Goal: Task Accomplishment & Management: Complete application form

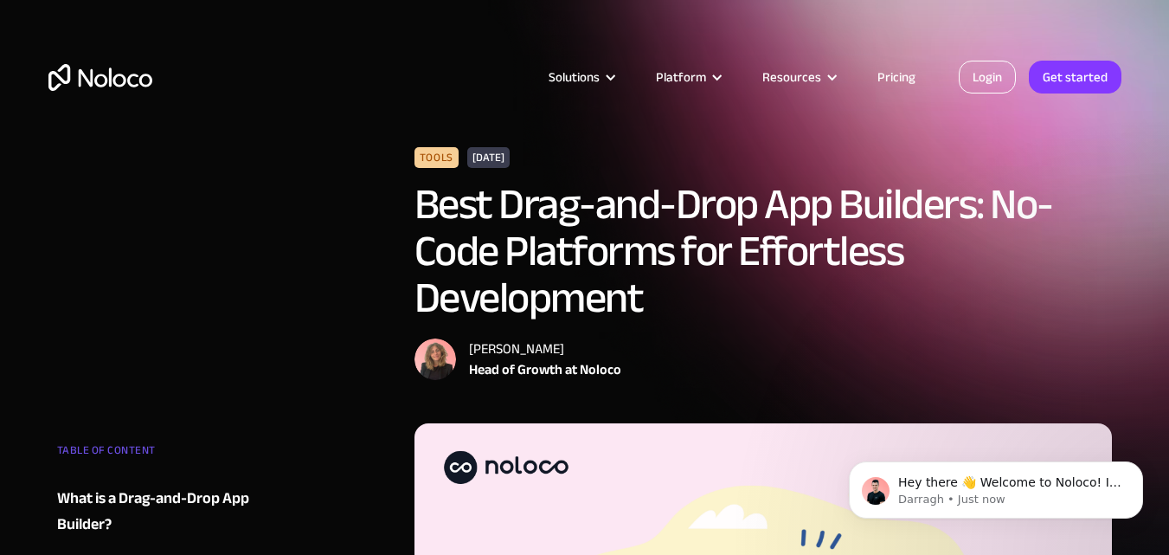
click at [996, 78] on link "Login" at bounding box center [987, 77] width 57 height 33
drag, startPoint x: 158, startPoint y: 74, endPoint x: 87, endPoint y: 82, distance: 70.6
click at [95, 82] on div "Solutions Use Cases Business Types Project Management Keep track of customers, …" at bounding box center [585, 94] width 1108 height 102
click at [210, 64] on div "Solutions Use Cases Business Types Project Management Keep track of customers, …" at bounding box center [585, 94] width 1108 height 102
drag, startPoint x: 171, startPoint y: 140, endPoint x: 146, endPoint y: 89, distance: 56.9
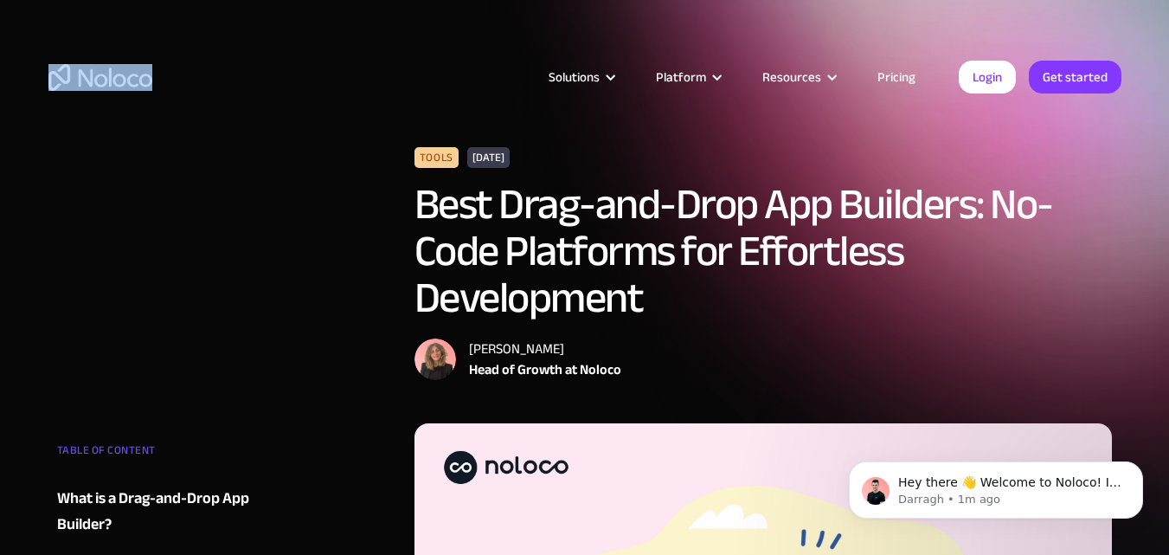
click at [146, 89] on div "Solutions Use Cases Business Types Project Management Keep track of customers, …" at bounding box center [585, 94] width 1108 height 102
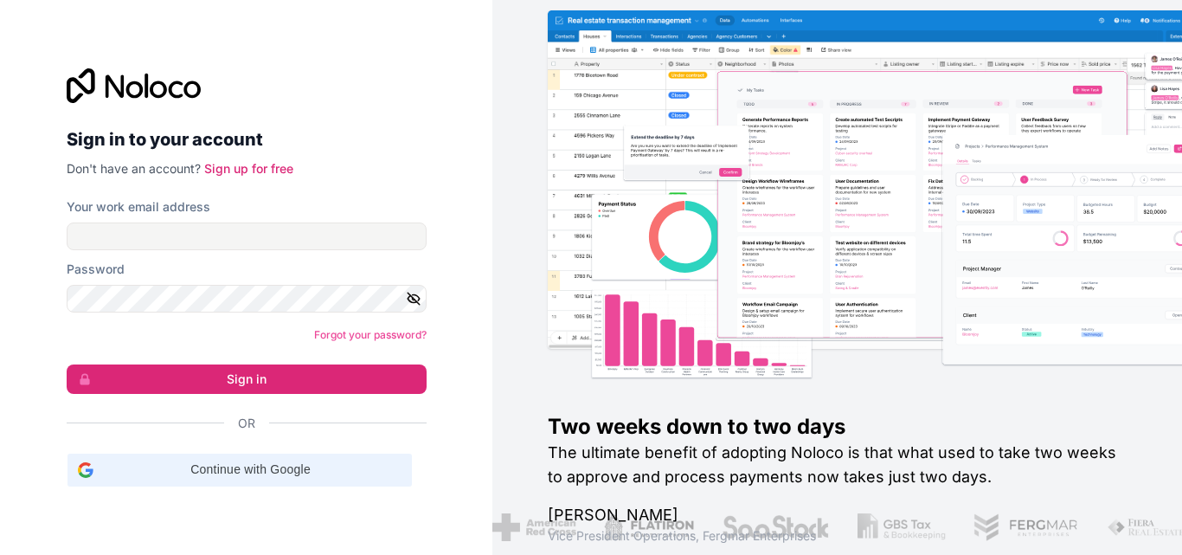
click at [256, 474] on span "Continue with Google" at bounding box center [250, 469] width 301 height 18
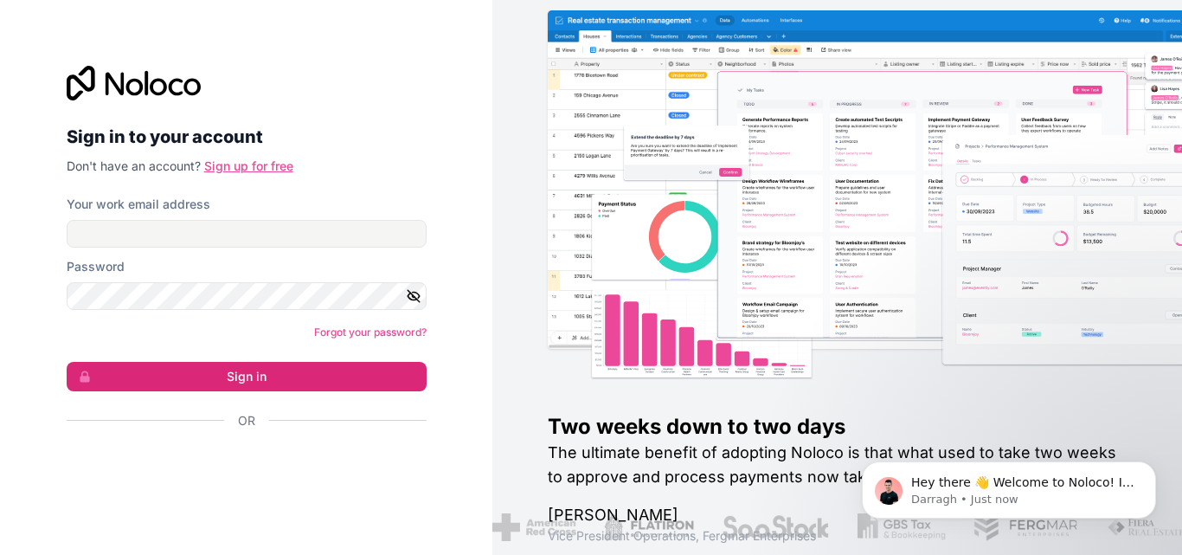
click at [269, 170] on link "Sign up for free" at bounding box center [248, 165] width 89 height 15
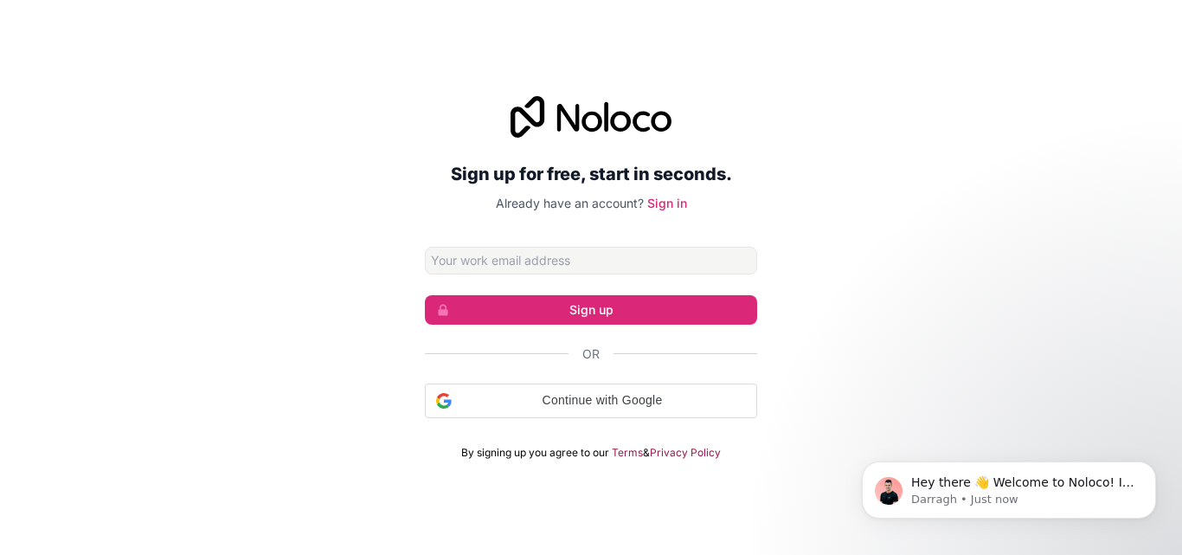
click at [545, 254] on input "Email address" at bounding box center [591, 261] width 332 height 28
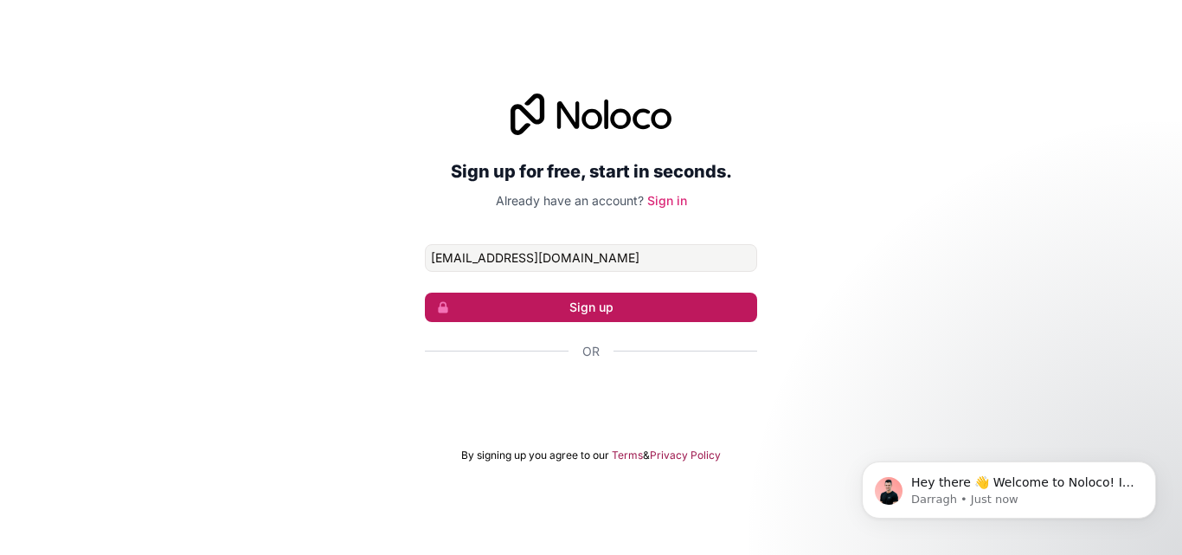
type input "habbbabbahaar799@gmail.com"
click at [623, 299] on button "Sign up" at bounding box center [591, 307] width 332 height 29
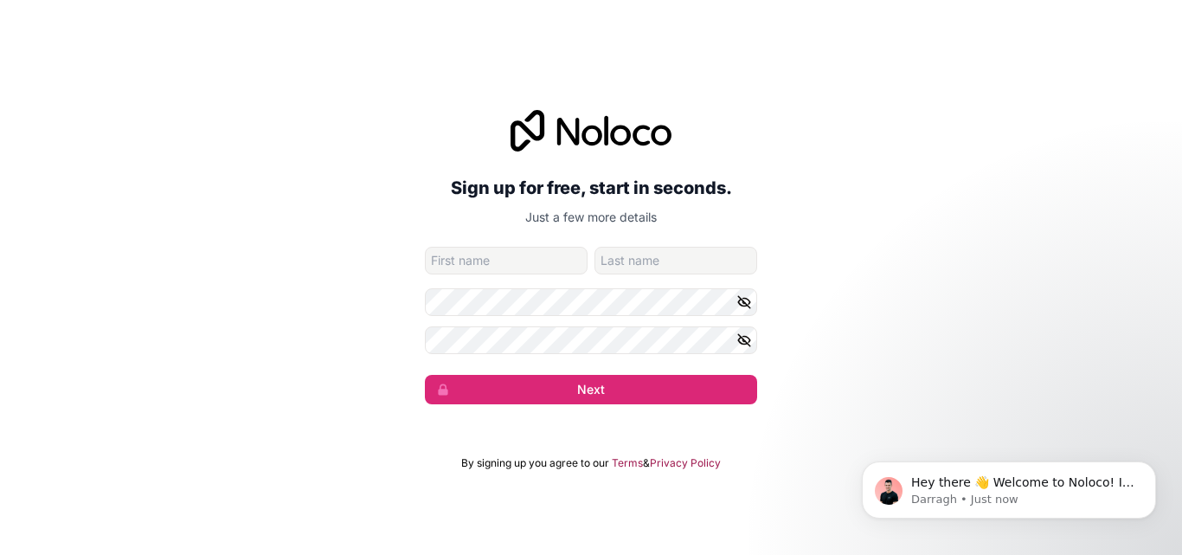
click at [501, 266] on input "given-name" at bounding box center [506, 261] width 163 height 28
type input "habbab"
click at [616, 262] on input "family-name" at bounding box center [676, 261] width 163 height 28
type input "bahaar"
click at [563, 129] on icon at bounding box center [591, 131] width 161 height 42
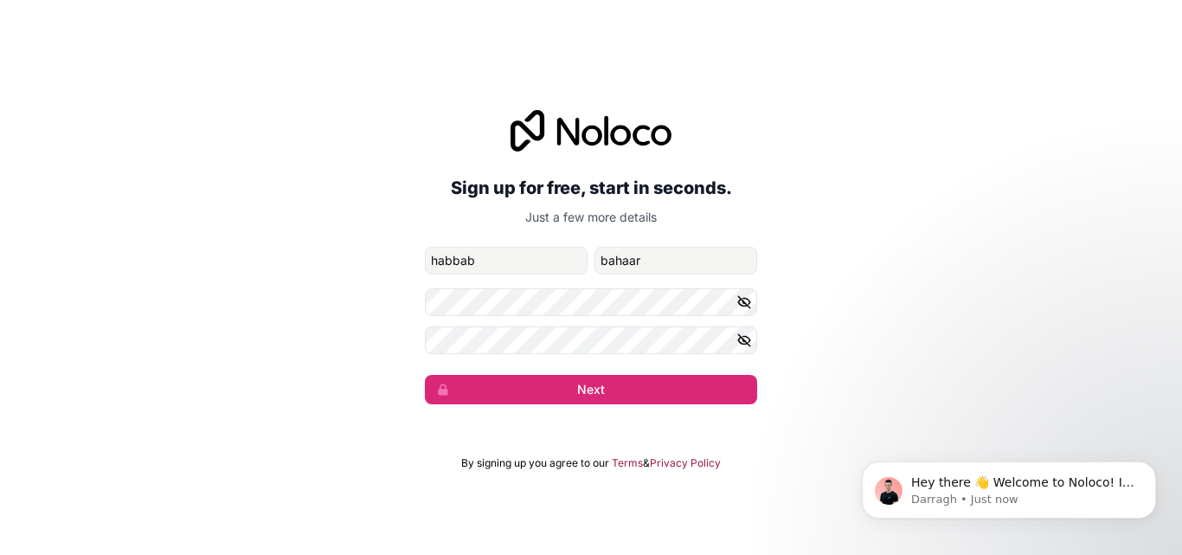
drag, startPoint x: 555, startPoint y: 126, endPoint x: 665, endPoint y: 138, distance: 110.6
click at [665, 138] on icon at bounding box center [591, 131] width 161 height 42
drag, startPoint x: 675, startPoint y: 131, endPoint x: 608, endPoint y: 136, distance: 66.8
click at [608, 136] on div at bounding box center [591, 131] width 332 height 42
click at [608, 136] on icon at bounding box center [591, 131] width 161 height 42
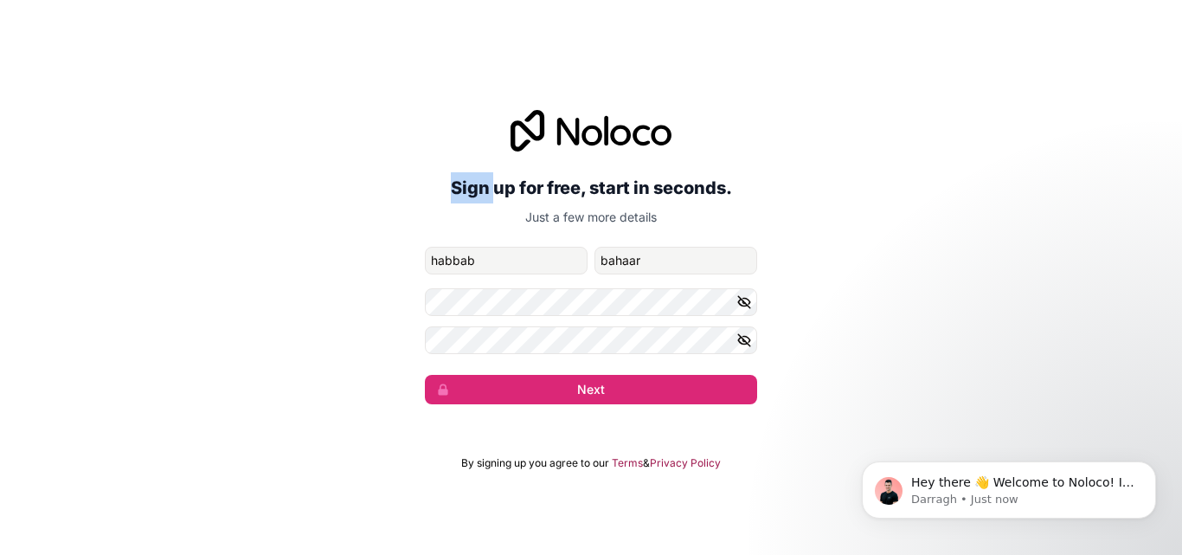
click at [608, 136] on icon at bounding box center [591, 131] width 161 height 42
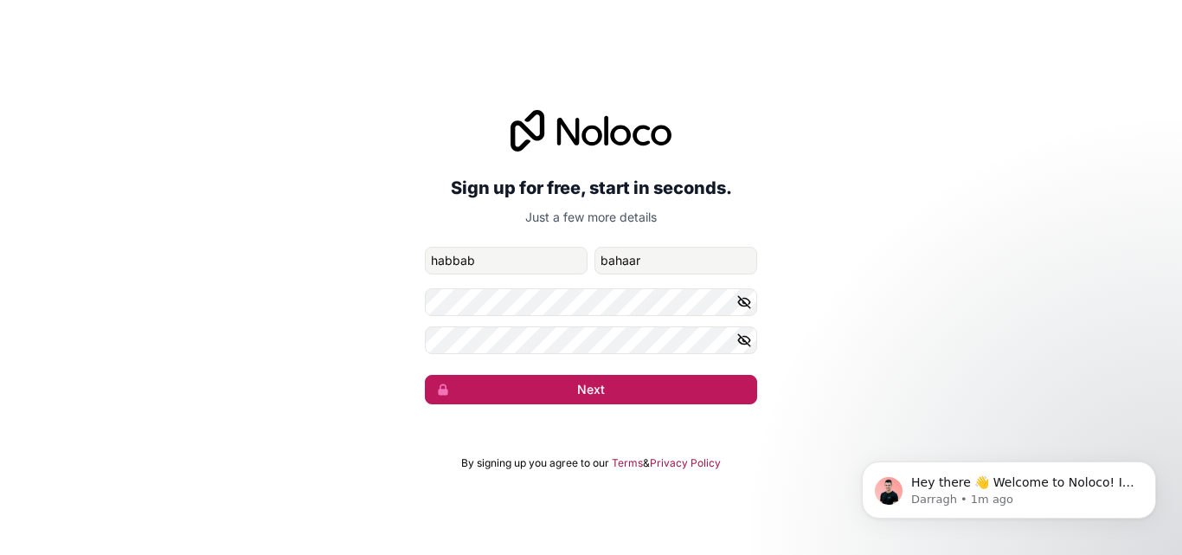
click at [554, 389] on button "Next" at bounding box center [591, 389] width 332 height 29
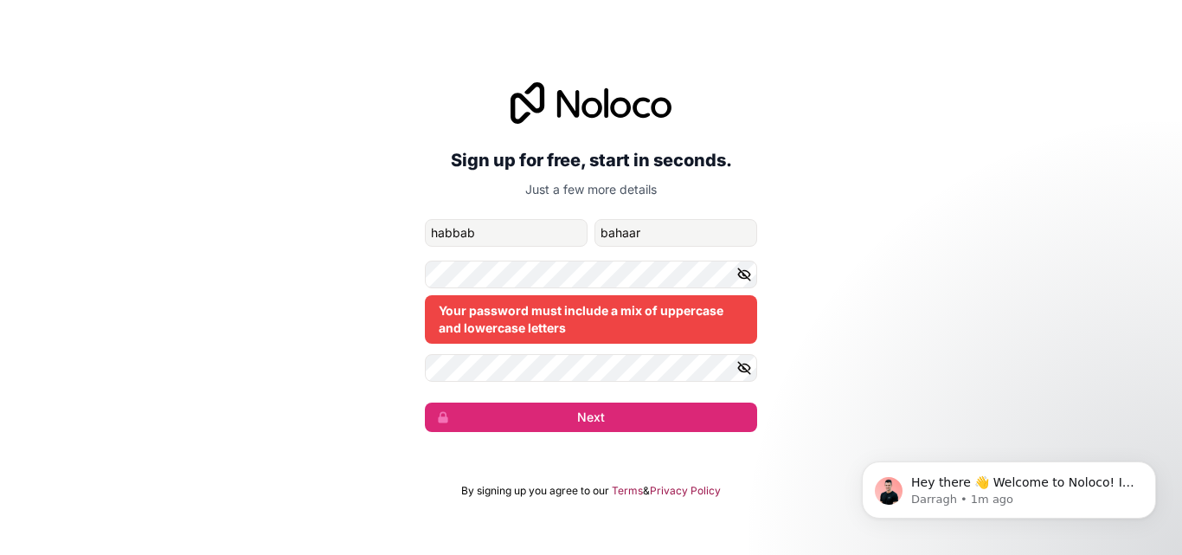
click at [747, 267] on icon "button" at bounding box center [745, 275] width 16 height 16
click at [746, 365] on icon "button" at bounding box center [745, 368] width 16 height 16
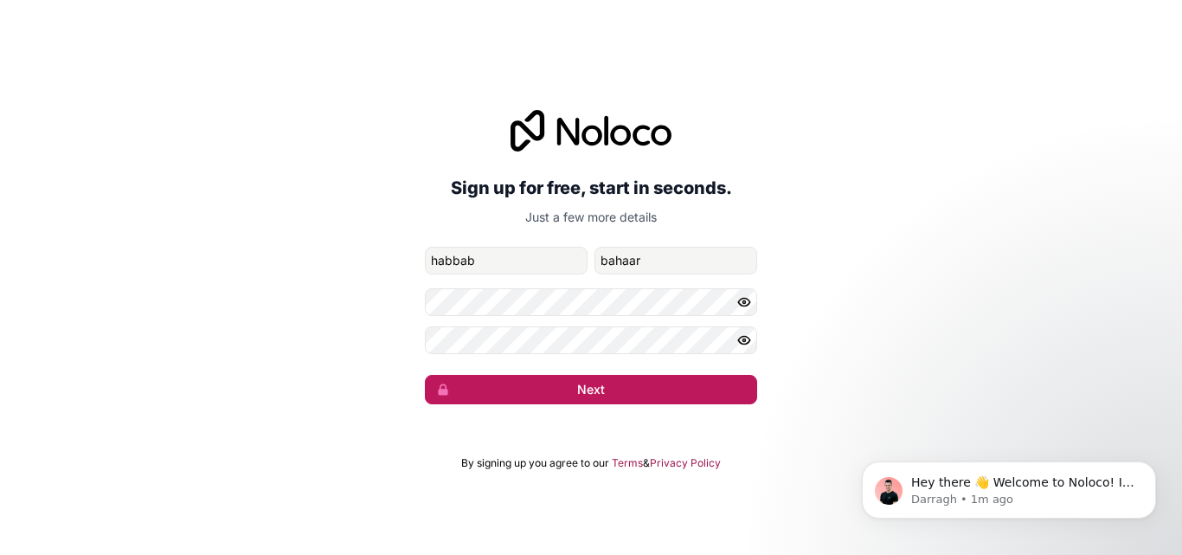
click at [671, 382] on button "Next" at bounding box center [591, 389] width 332 height 29
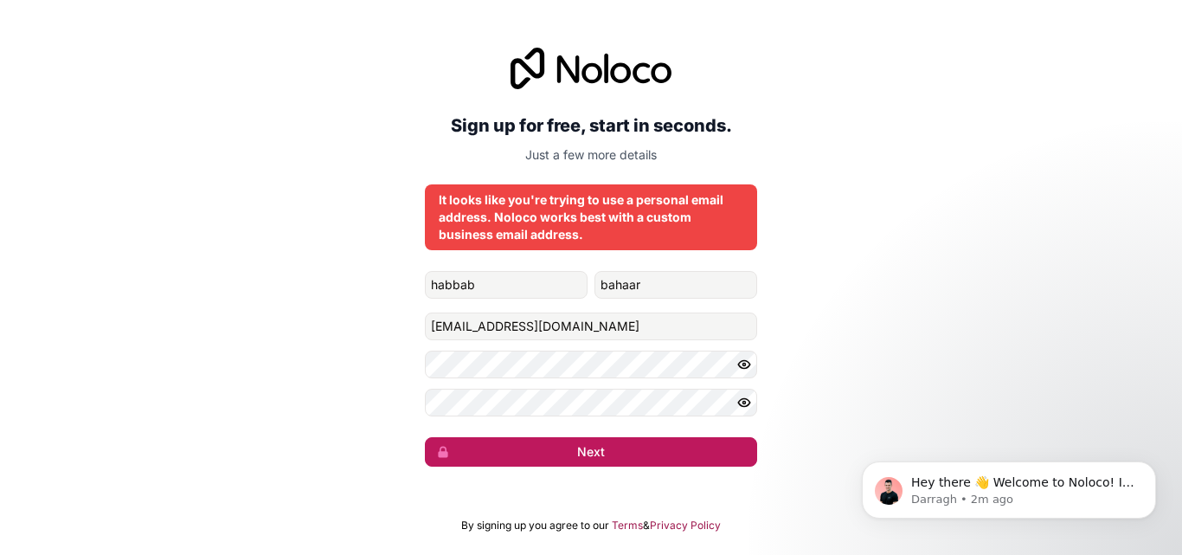
click at [609, 449] on button "Next" at bounding box center [591, 451] width 332 height 29
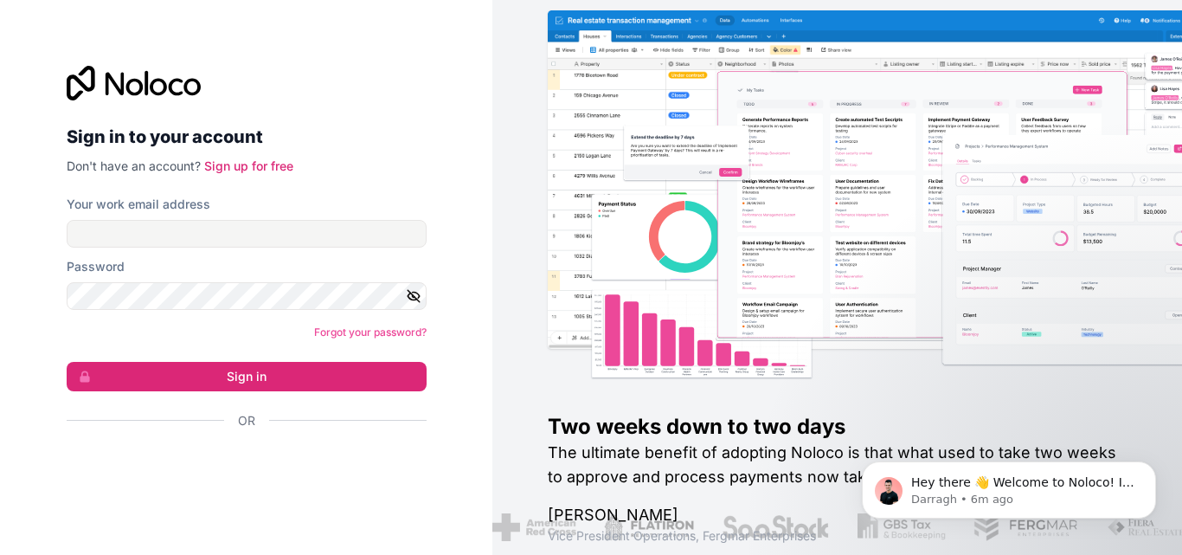
click at [273, 486] on div at bounding box center [247, 470] width 360 height 40
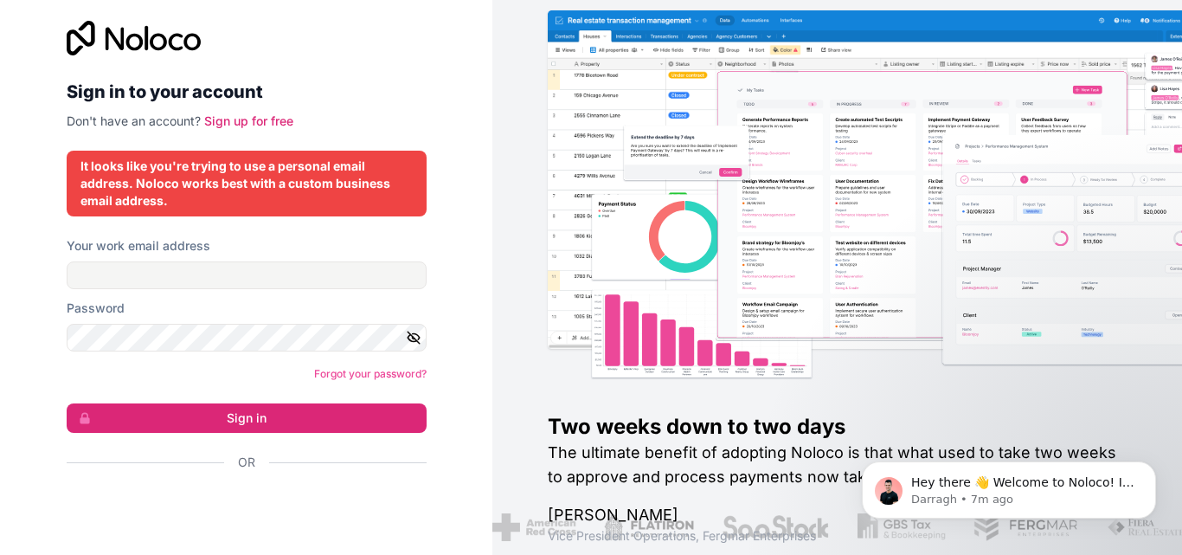
scroll to position [11, 0]
